Goal: Information Seeking & Learning: Find specific fact

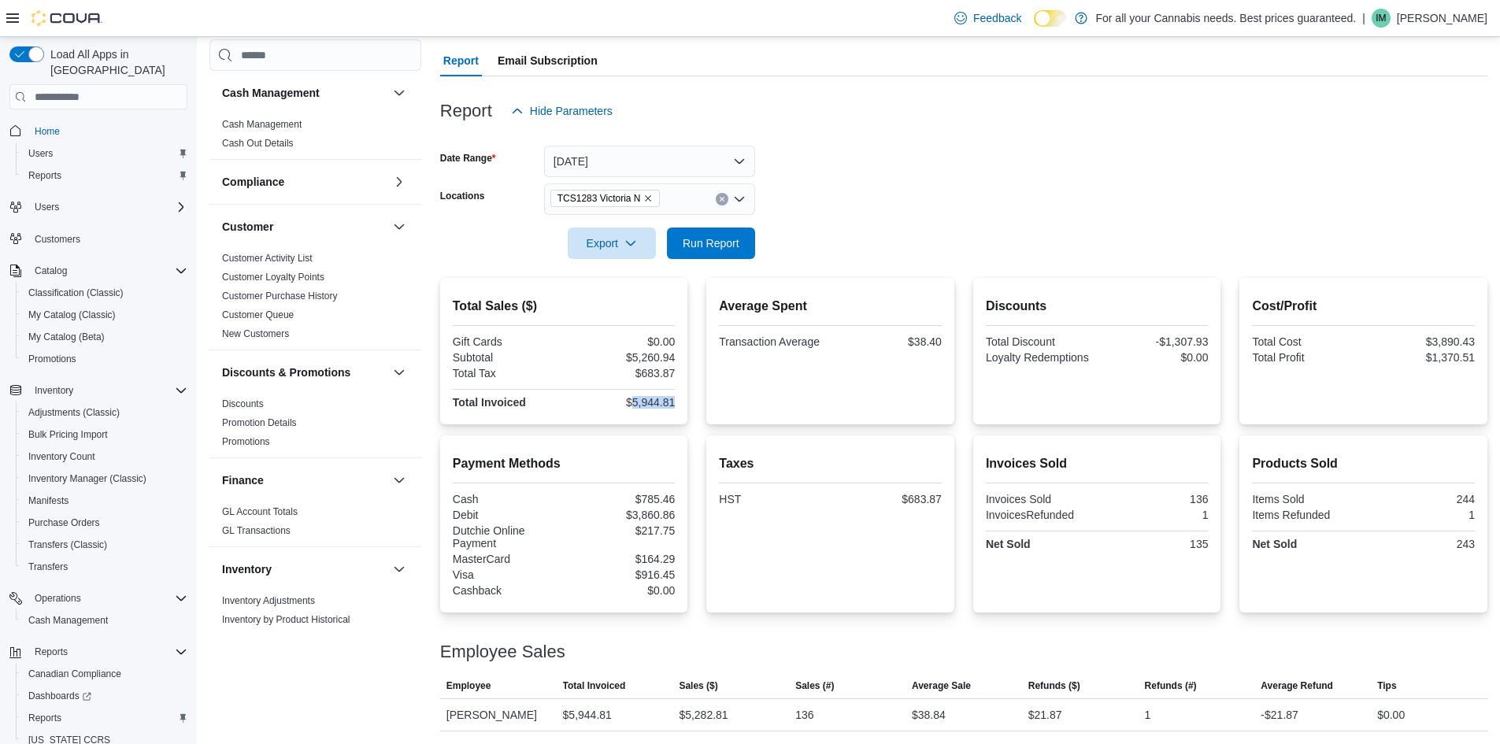
scroll to position [865, 0]
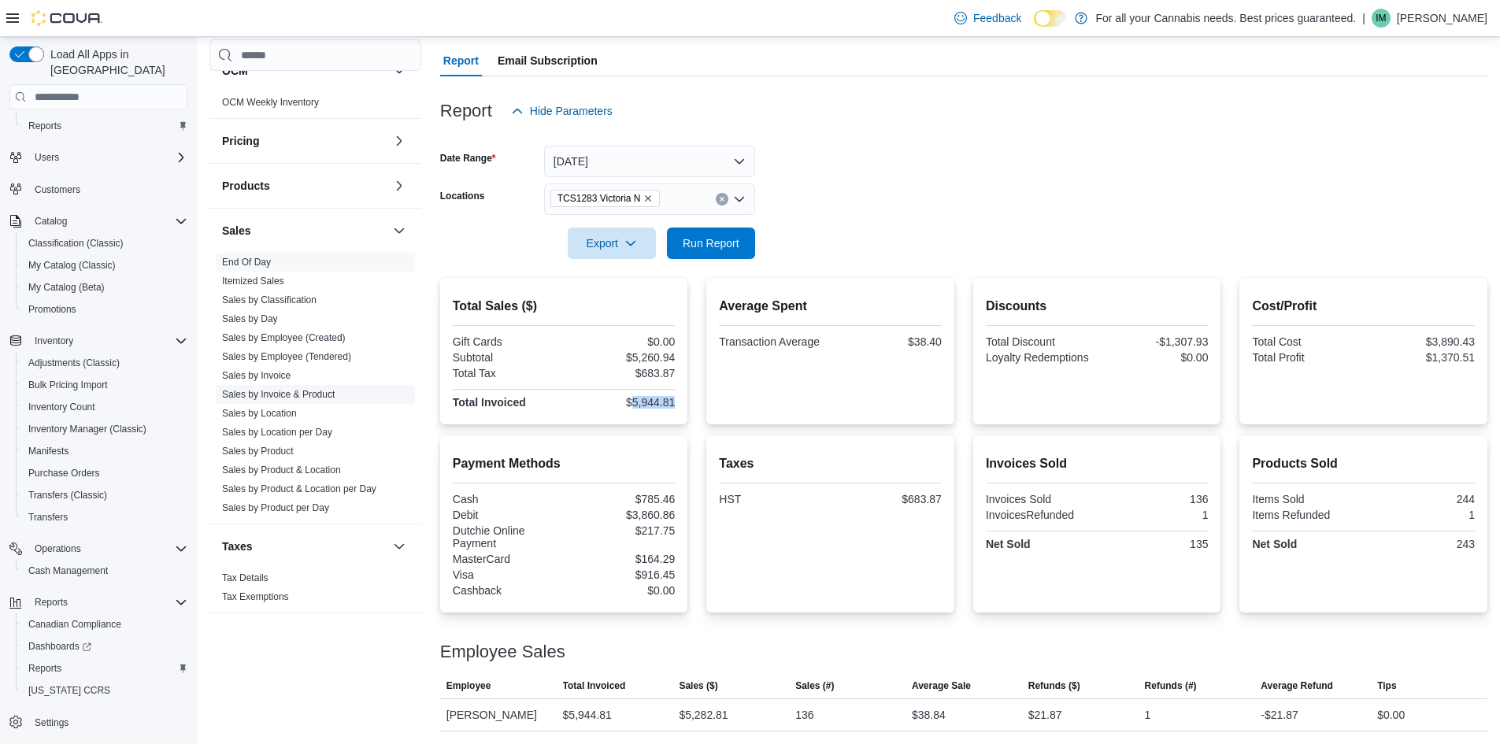
click at [308, 468] on link "Sales by Product & Location" at bounding box center [281, 470] width 119 height 11
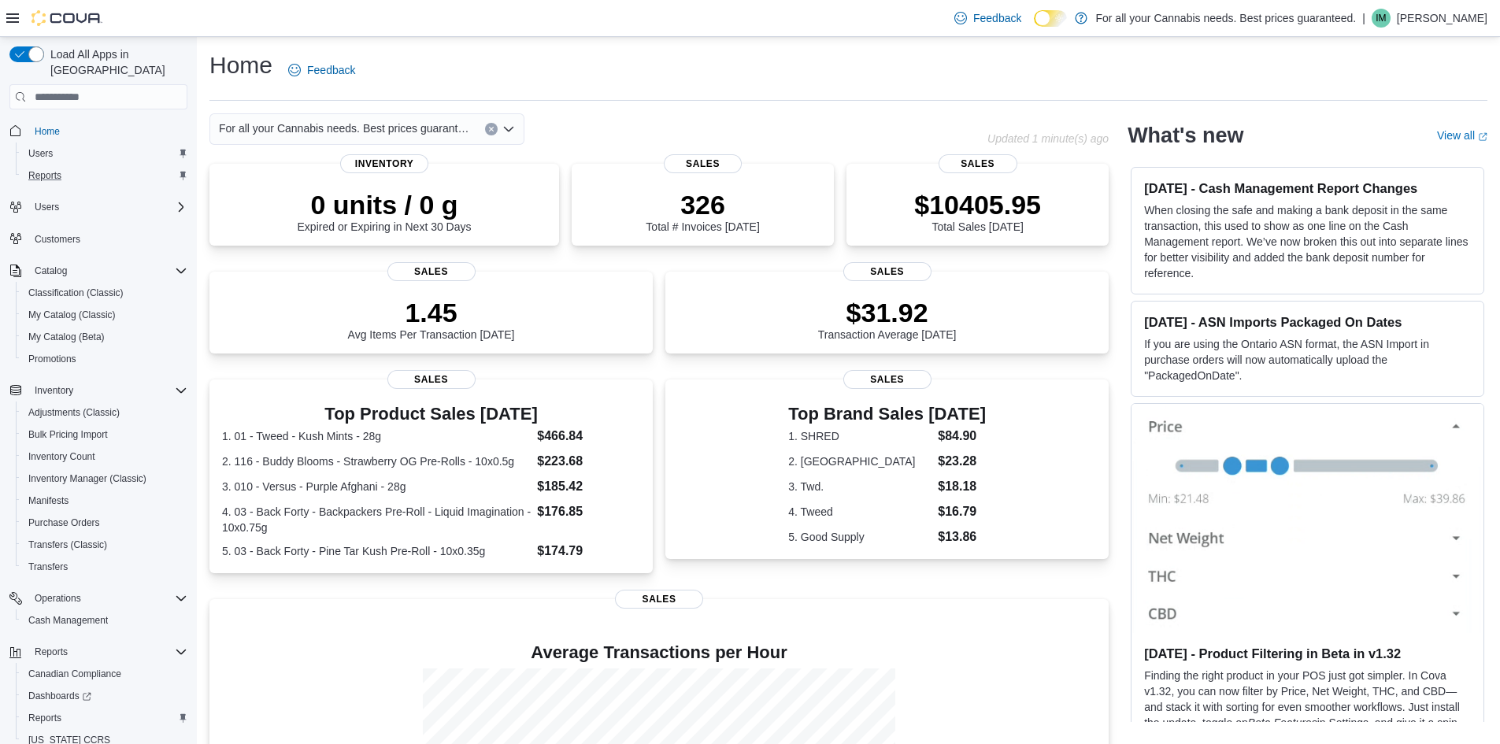
click at [132, 166] on div "Reports" at bounding box center [104, 175] width 165 height 19
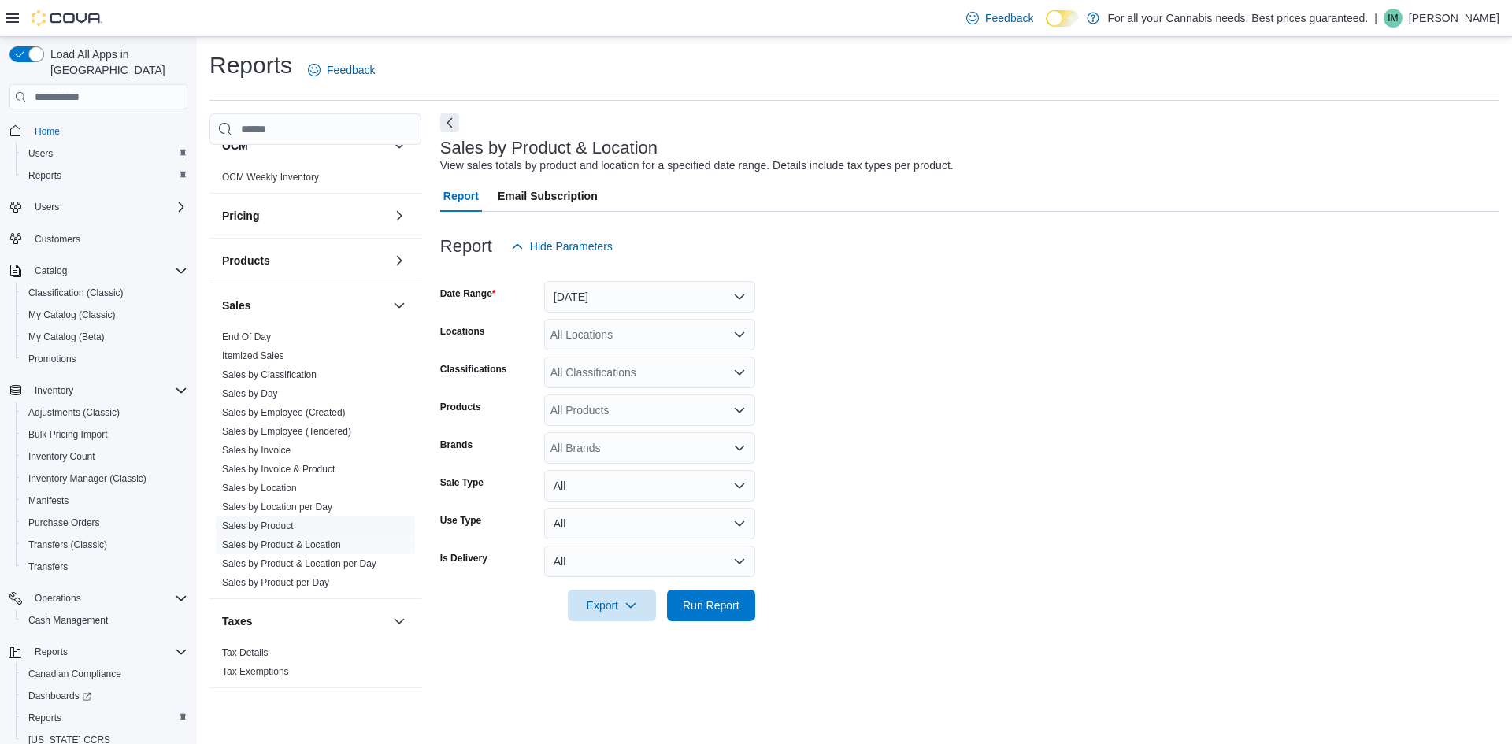
scroll to position [865, 0]
click at [320, 558] on link "Sales by Product & Location per Day" at bounding box center [299, 563] width 154 height 11
click at [717, 296] on button "Yesterday" at bounding box center [649, 297] width 211 height 32
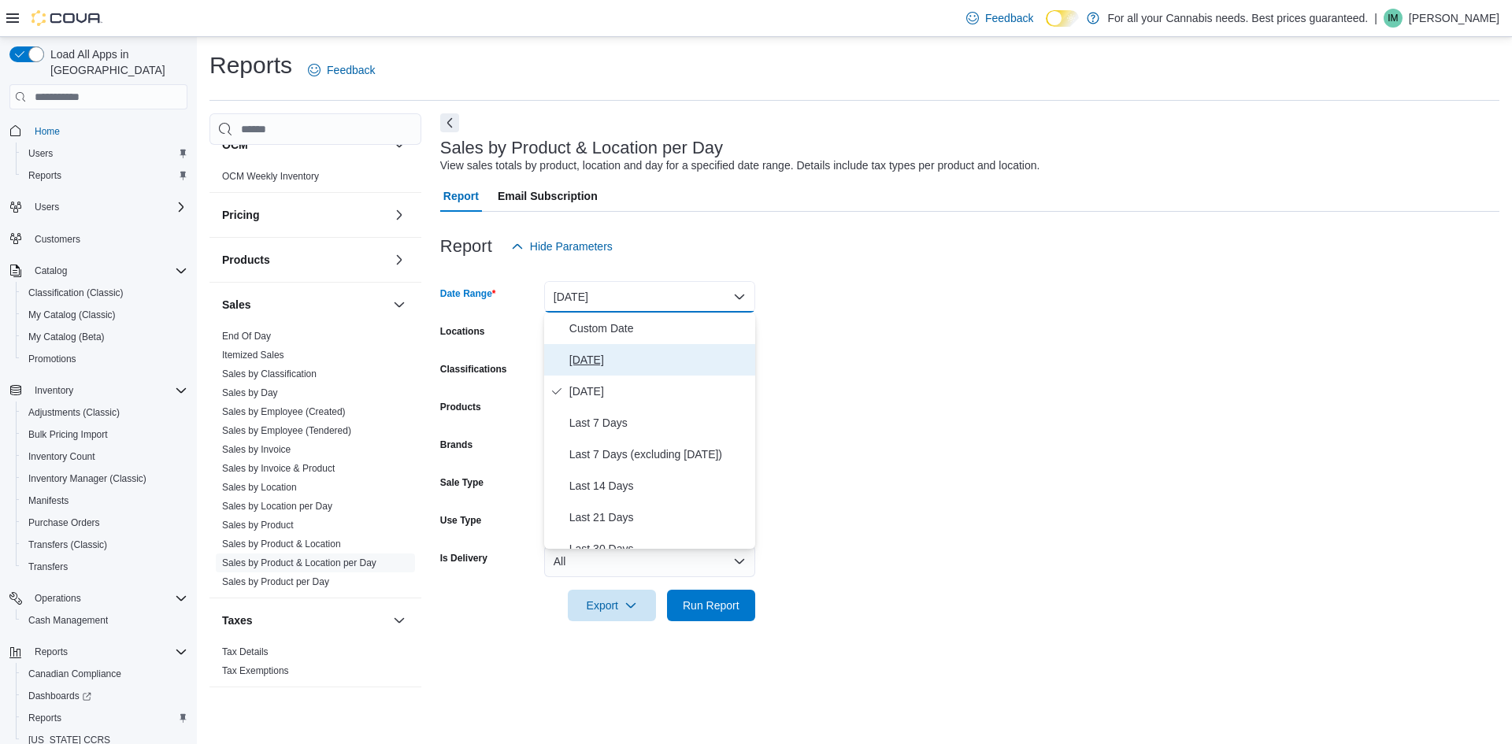
click at [654, 361] on span "[DATE]" at bounding box center [659, 359] width 180 height 19
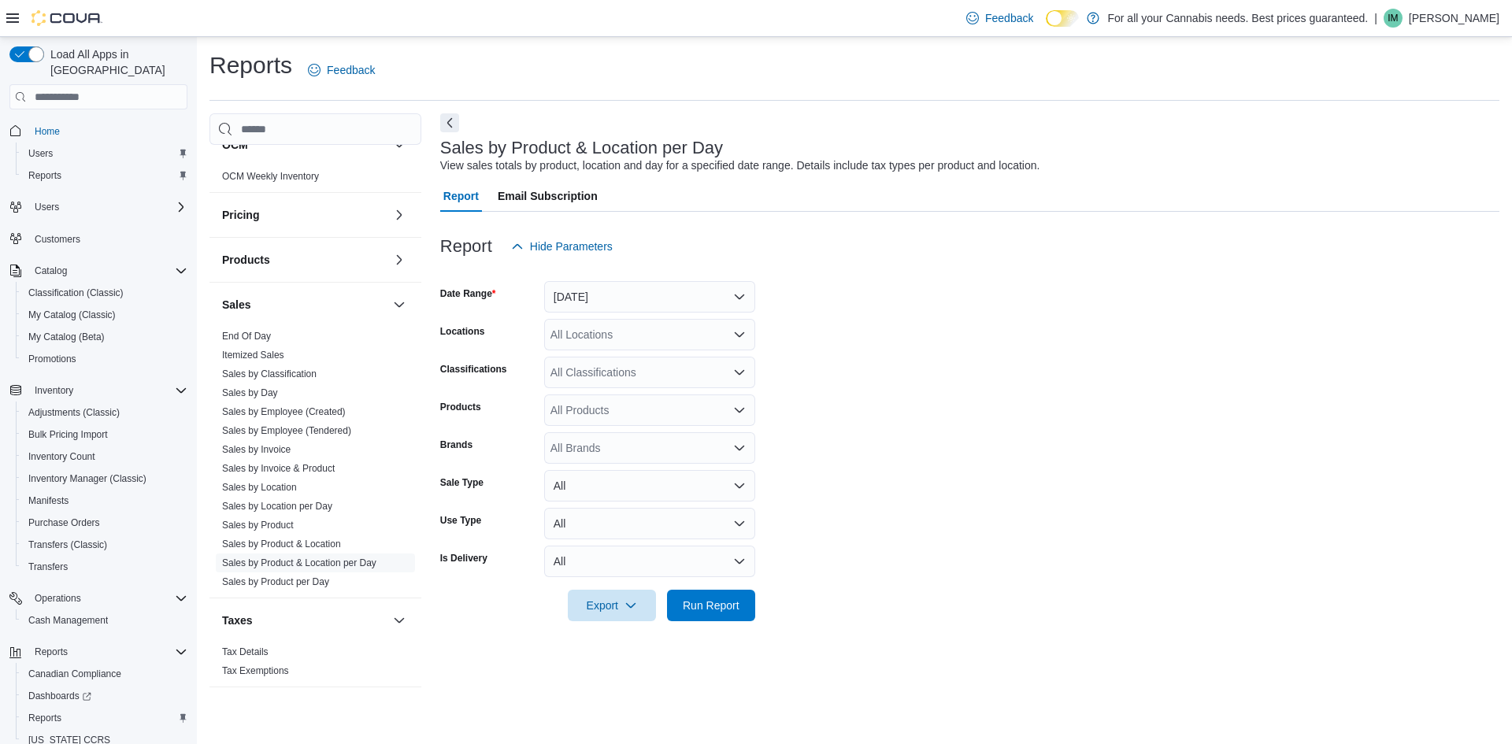
click at [690, 337] on div "All Locations" at bounding box center [649, 335] width 211 height 32
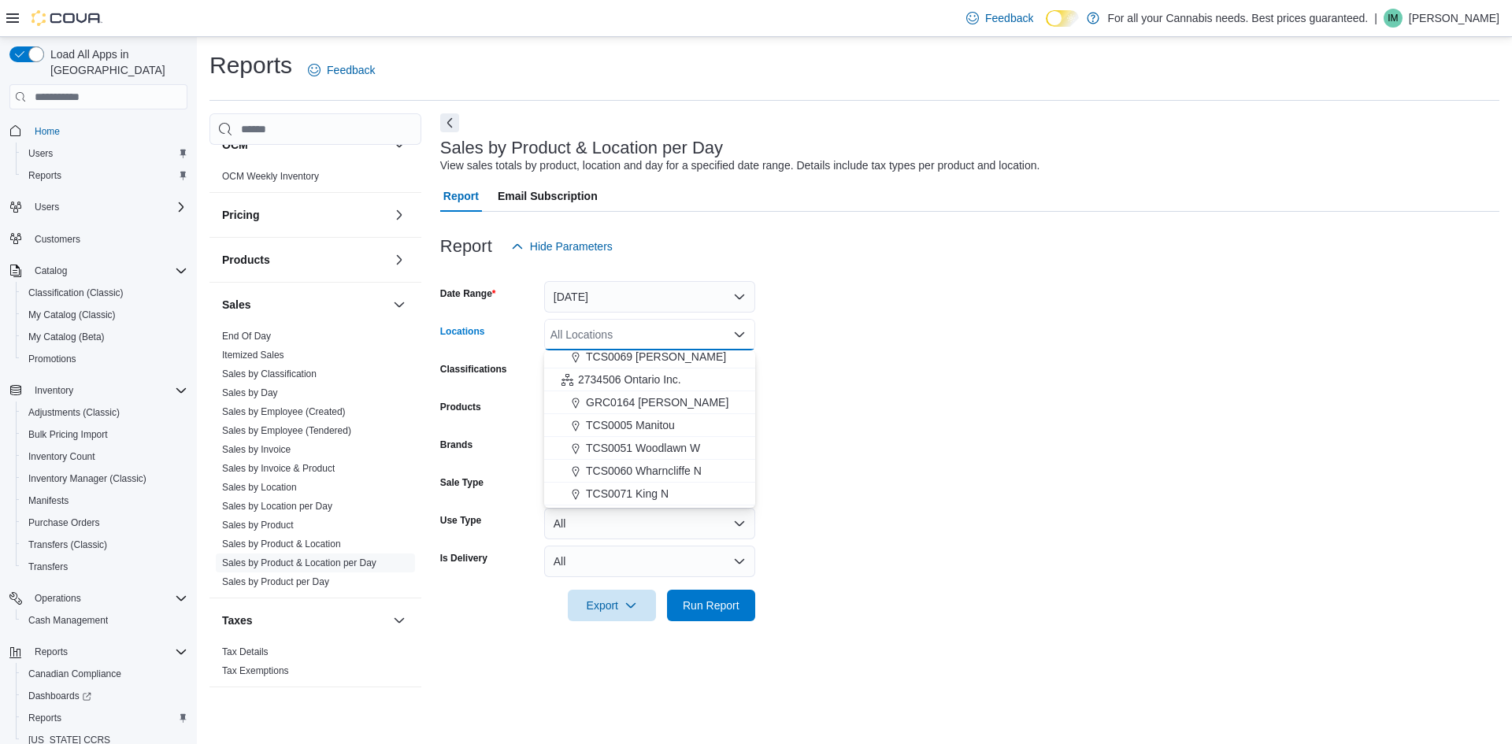
scroll to position [158, 0]
click at [687, 491] on button "TCS1283 Victoria N" at bounding box center [649, 501] width 211 height 23
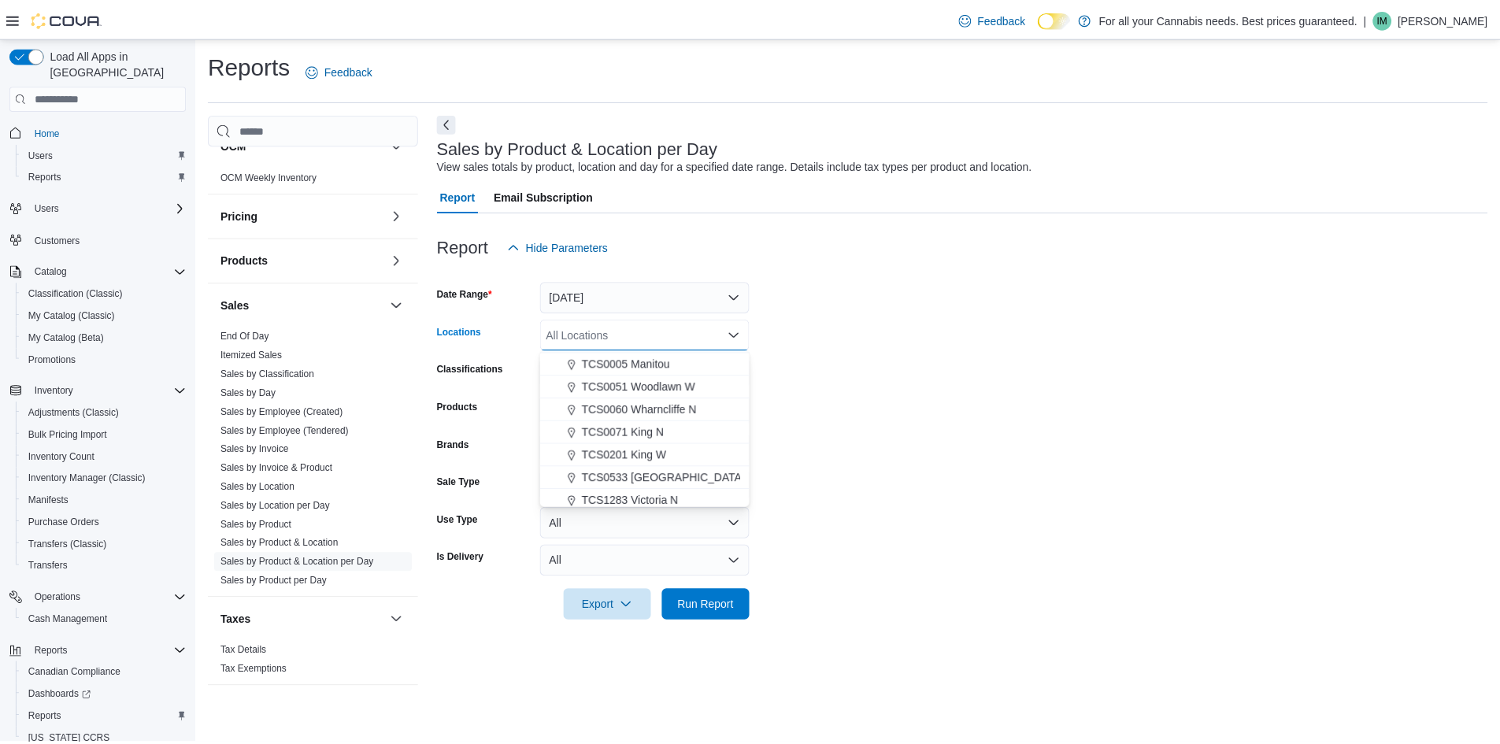
scroll to position [162, 0]
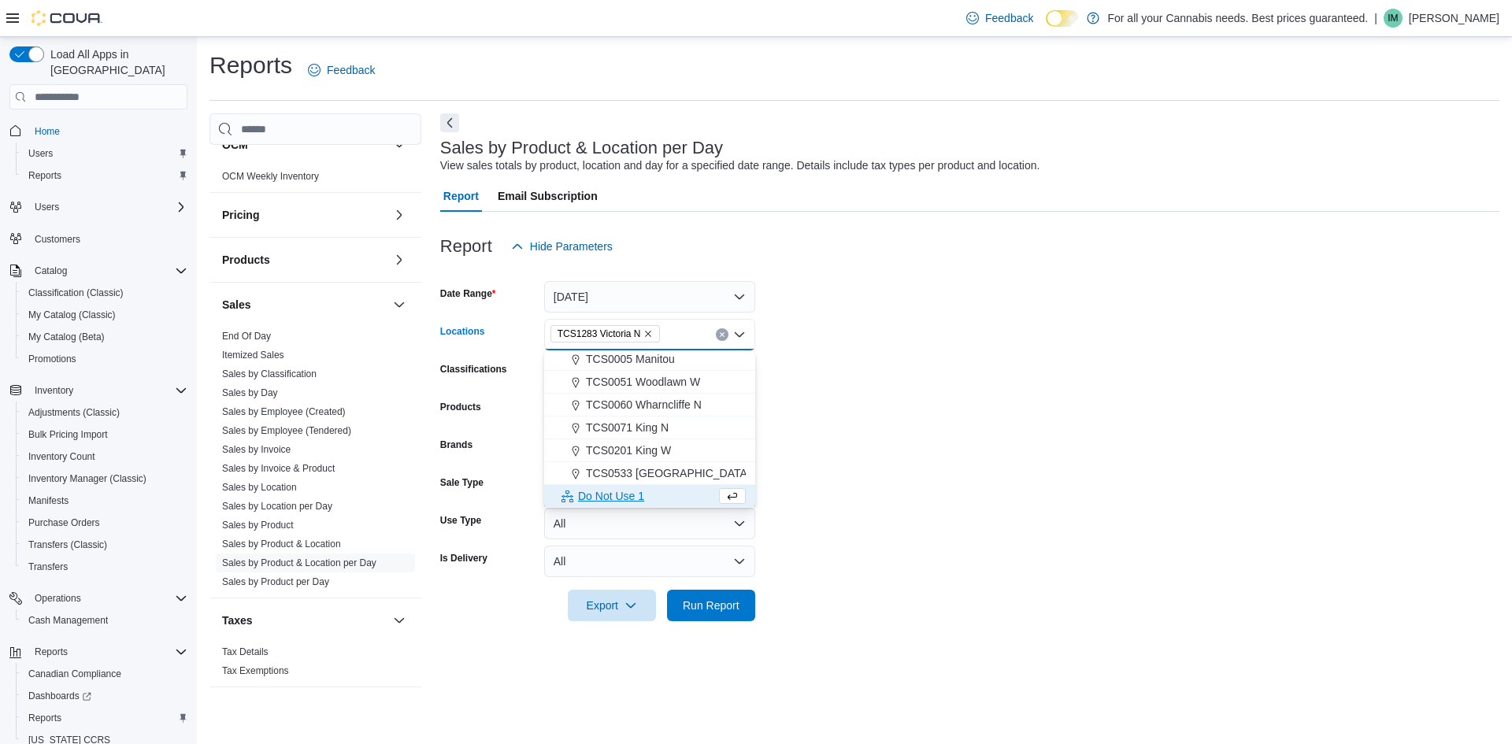
drag, startPoint x: 1047, startPoint y: 447, endPoint x: 728, endPoint y: 536, distance: 330.9
click at [1043, 447] on form "Date Range Today Locations TCS1283 Victoria N Combo box. Selected. TCS1283 Vict…" at bounding box center [969, 441] width 1059 height 359
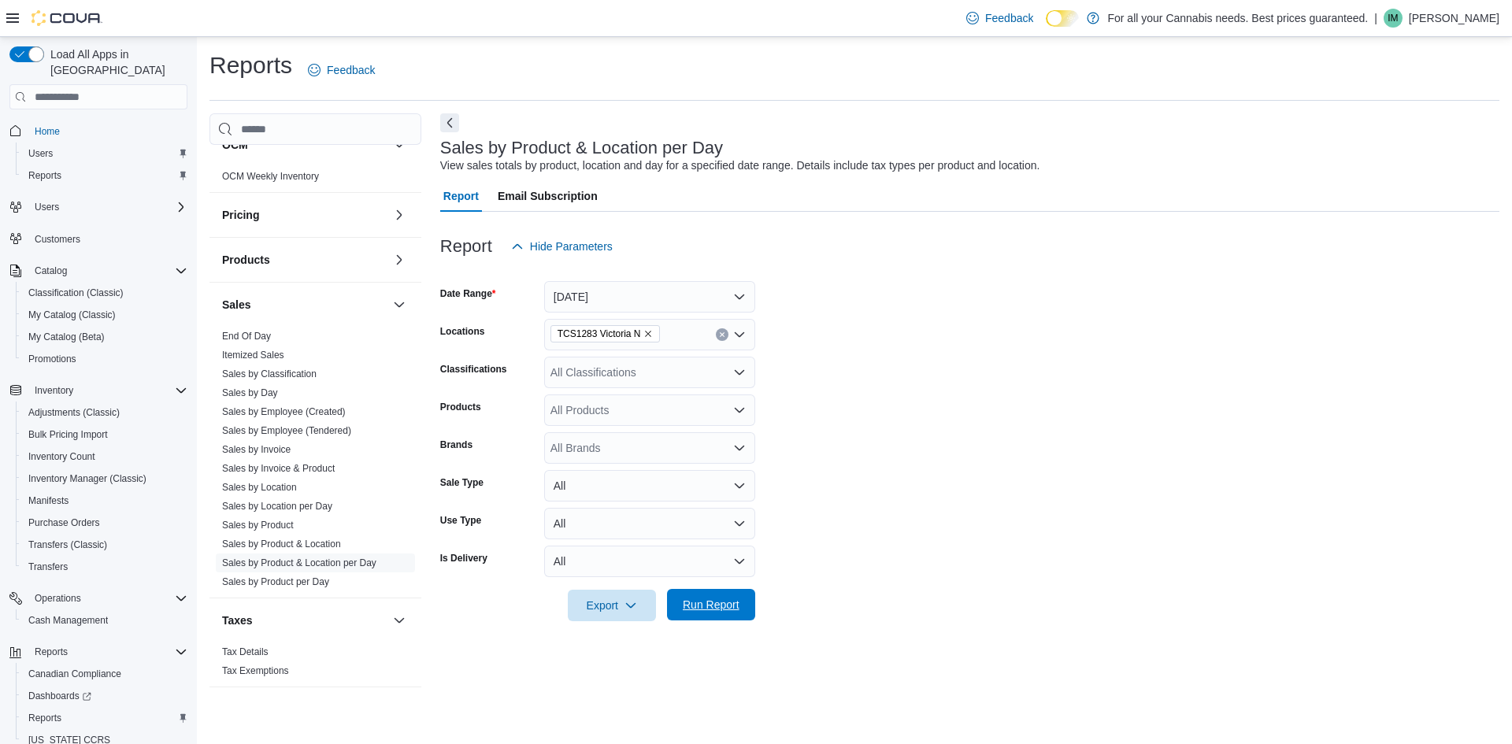
click at [734, 610] on span "Run Report" at bounding box center [711, 605] width 57 height 16
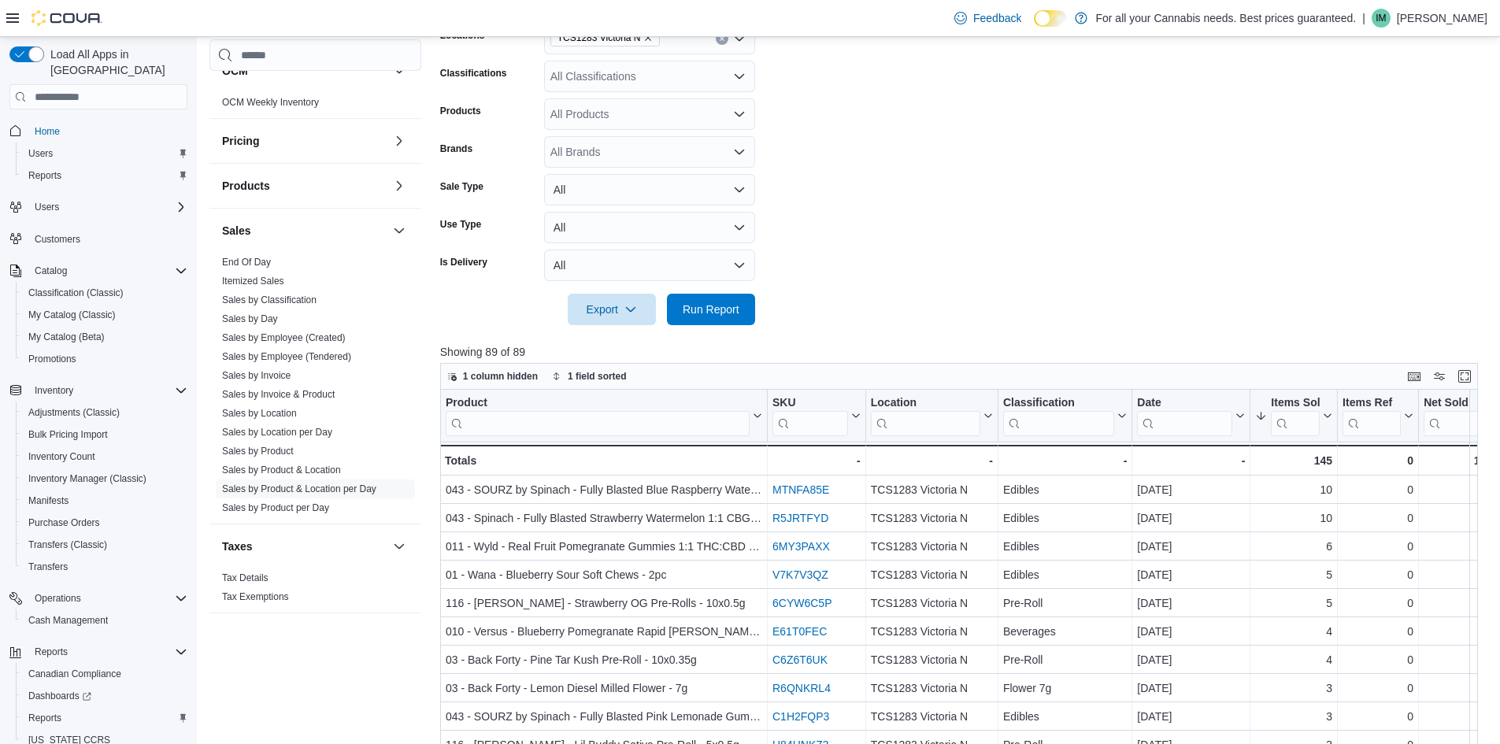
scroll to position [394, 0]
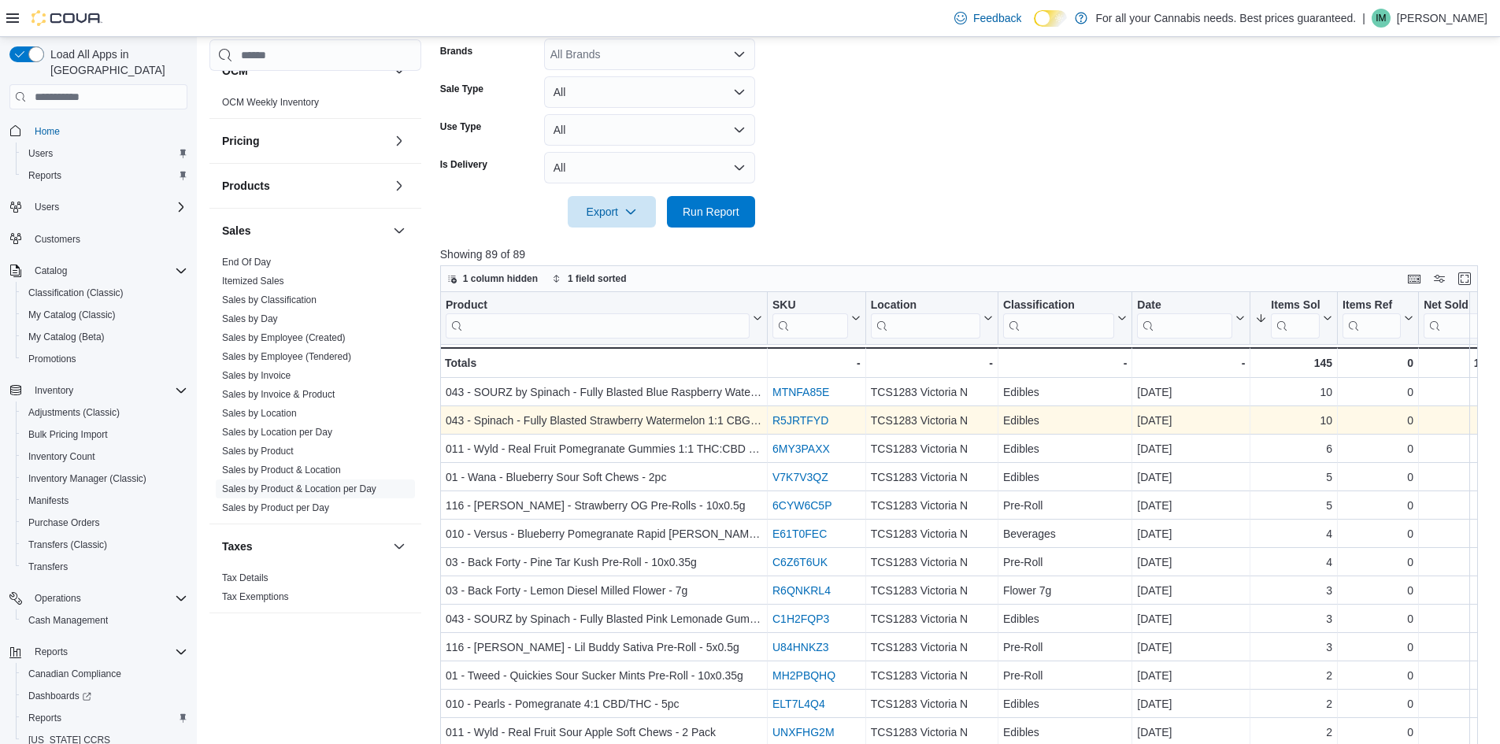
click at [779, 418] on link "R5JRTFYD" at bounding box center [801, 420] width 56 height 13
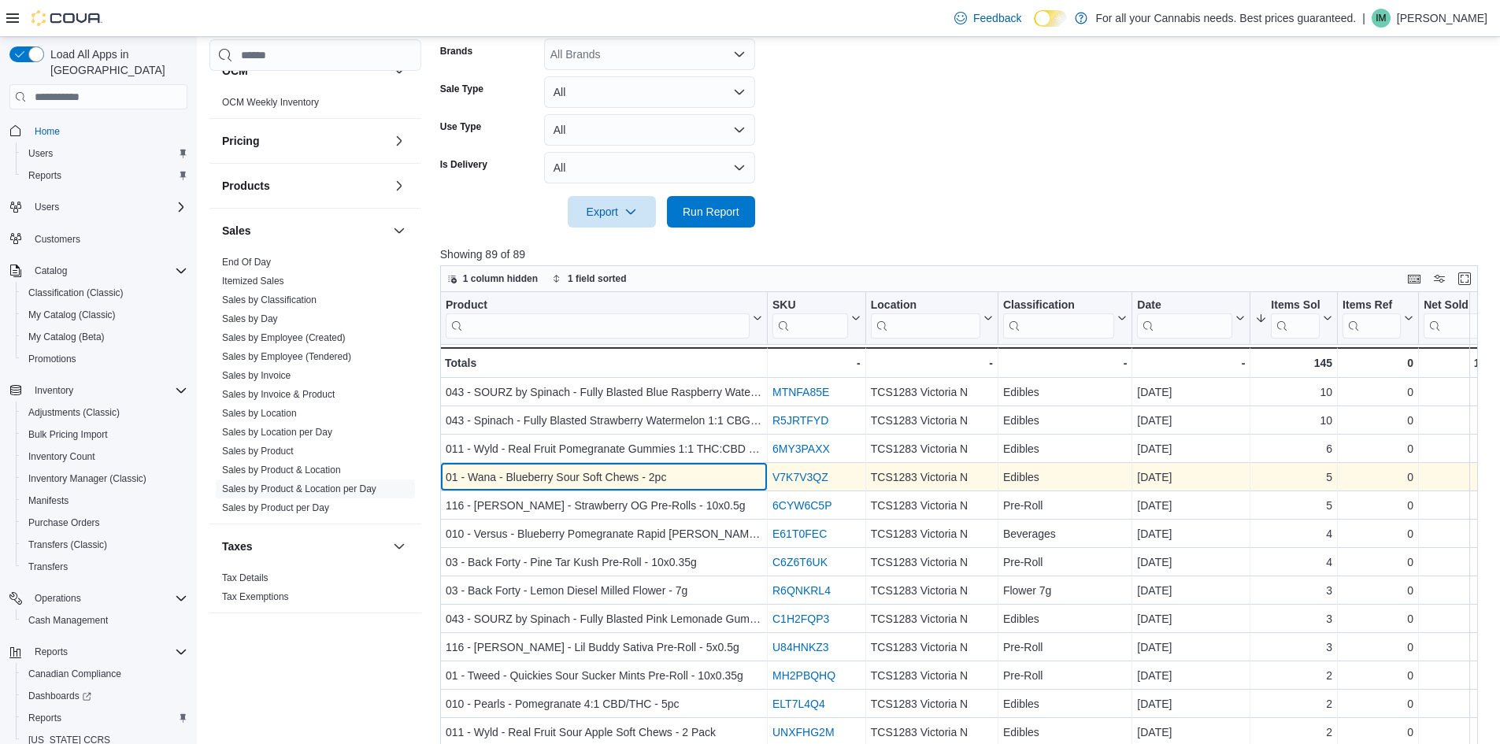
click at [682, 477] on div "01 - Wana - Blueberry Sour Soft Chews - 2pc" at bounding box center [604, 477] width 317 height 19
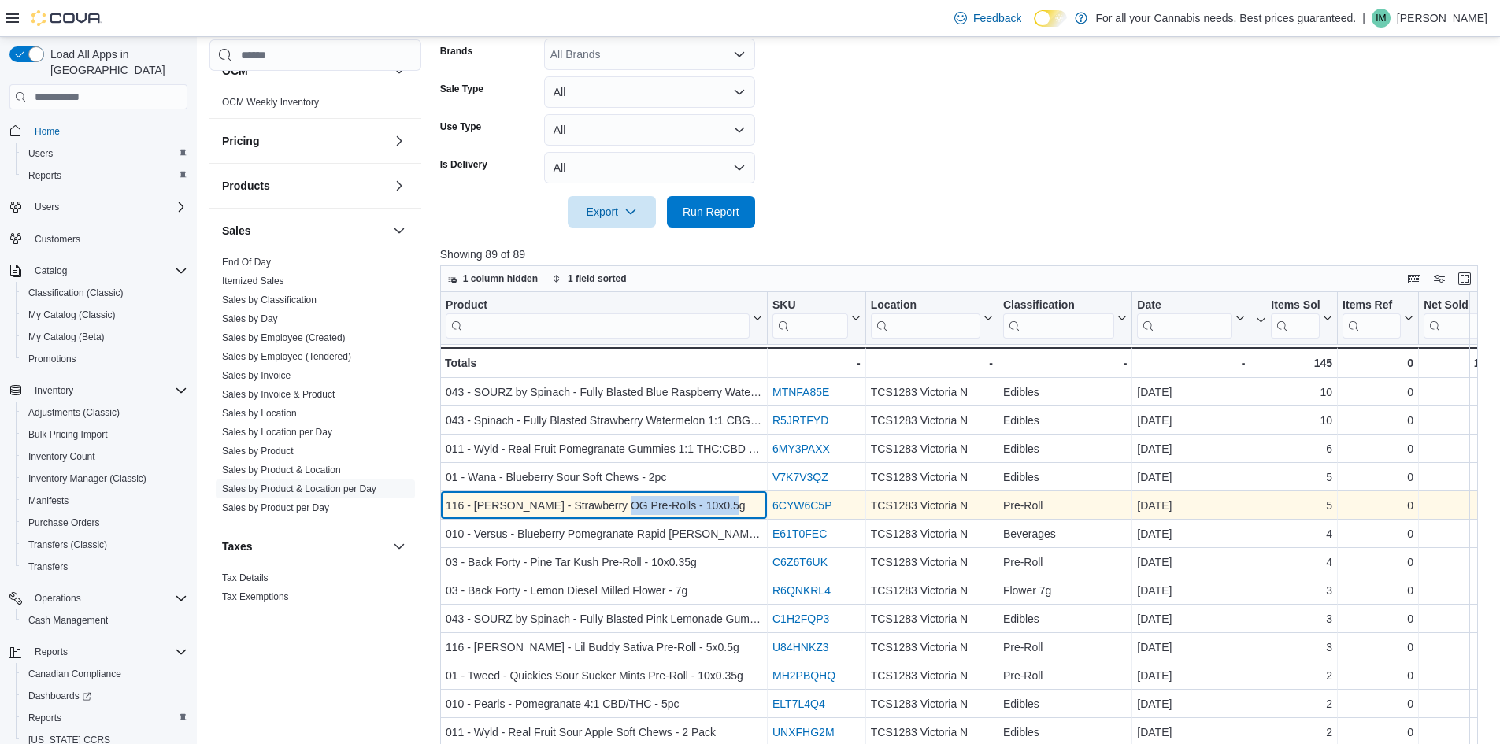
drag, startPoint x: 734, startPoint y: 505, endPoint x: 618, endPoint y: 500, distance: 115.9
click at [618, 500] on div "116 - Buddy Blooms - Strawberry OG Pre-Rolls - 10x0.5g" at bounding box center [604, 505] width 317 height 19
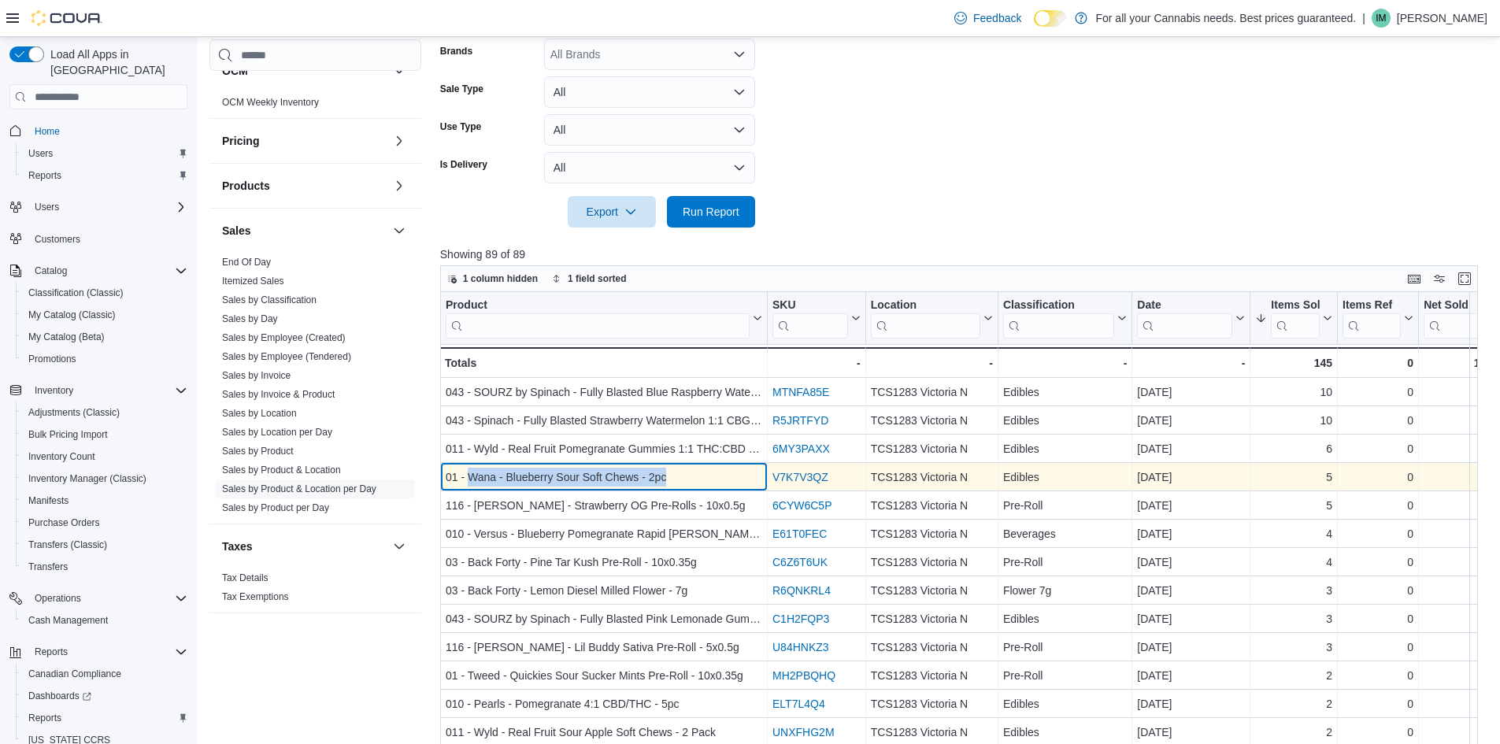
drag, startPoint x: 697, startPoint y: 479, endPoint x: 470, endPoint y: 479, distance: 226.8
click at [470, 479] on div "01 - Wana - Blueberry Sour Soft Chews - 2pc" at bounding box center [604, 477] width 317 height 19
copy div "Wana - Blueberry Sour Soft Chews - 2pc"
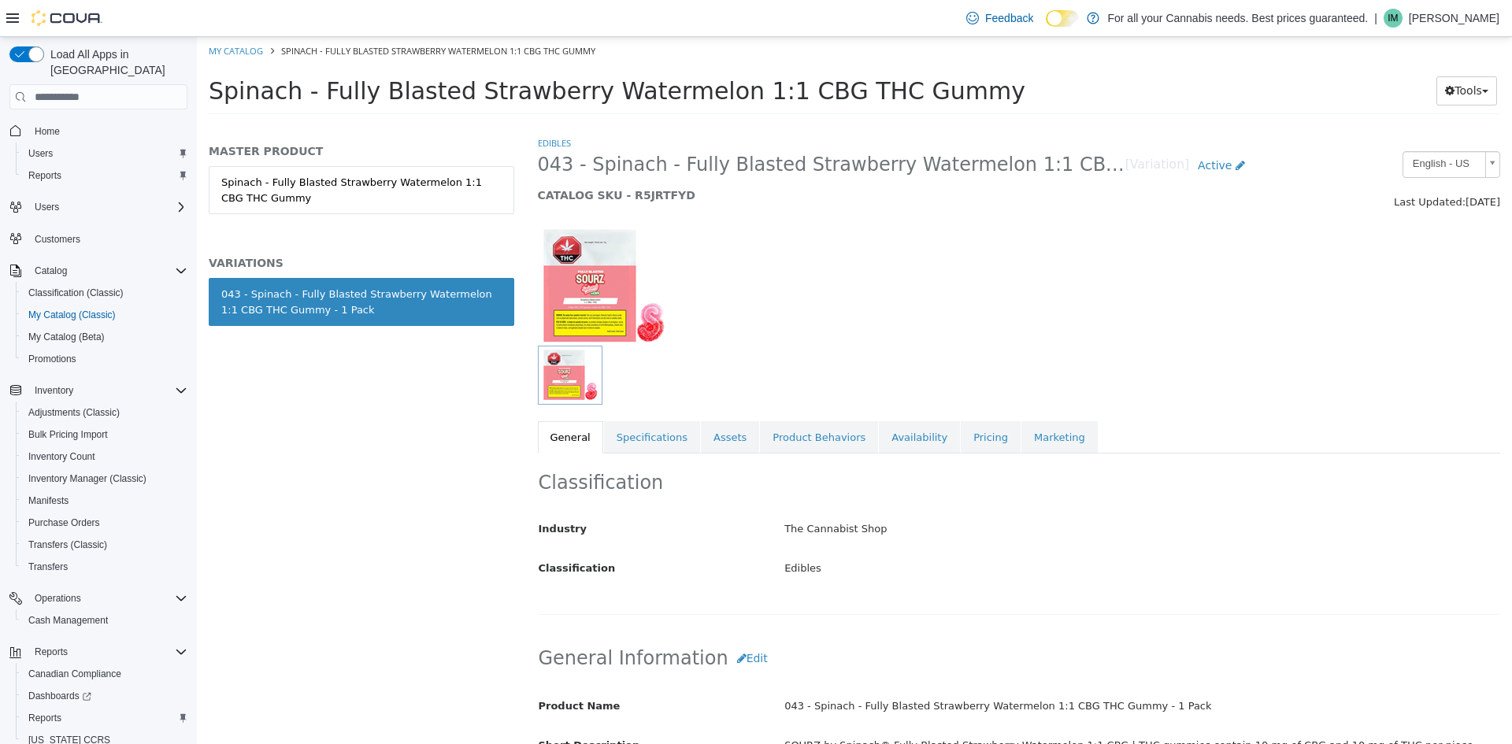
drag, startPoint x: 982, startPoint y: 94, endPoint x: 254, endPoint y: 120, distance: 728.2
click at [254, 124] on html "Saving Bulk Changes... × My Catalog Spinach - Fully Blasted Strawberry Watermel…" at bounding box center [854, 80] width 1315 height 87
copy span "Spinach - Fully Blasted Strawberry Watermelon 1:1 CBG THC Gummy"
